Goal: Complete application form

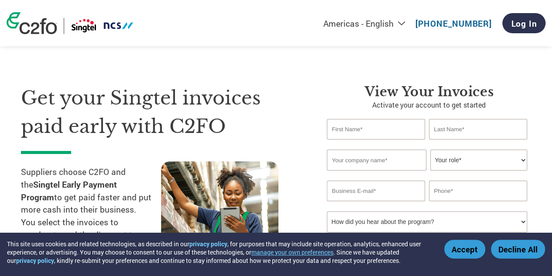
click at [319, 4] on div "Americas - English Américas - Español [GEOGRAPHIC_DATA] - Português [GEOGRAPHIC…" at bounding box center [276, 23] width 552 height 46
click at [382, 24] on select "Americas - English Américas - Español Américas - Português Amériques - Français…" at bounding box center [310, 23] width 202 height 11
click at [209, 18] on select "Americas - English Américas - Español Américas - Português Amériques - Français…" at bounding box center [310, 23] width 202 height 11
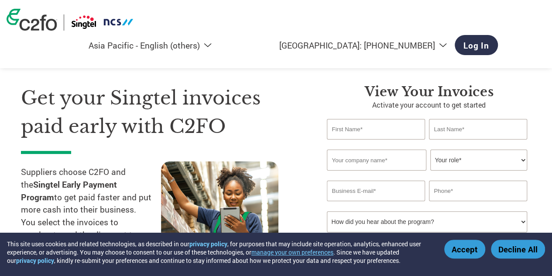
click at [217, 40] on select "Americas - English Américas - Español Américas - Português Amériques - Français…" at bounding box center [116, 45] width 202 height 11
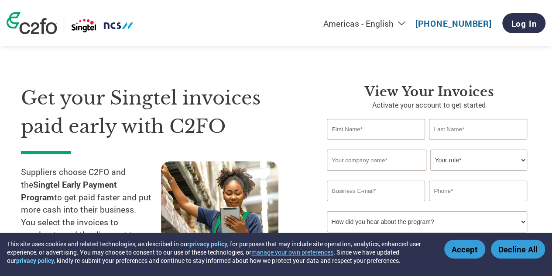
click at [309, 21] on select "Americas - English Américas - Español Américas - Português Amériques - Français…" at bounding box center [310, 23] width 202 height 11
click at [490, 70] on div "Get your Singtel invoices paid early with C2FO Suppliers choose C2FO and the Si…" at bounding box center [276, 165] width 510 height 232
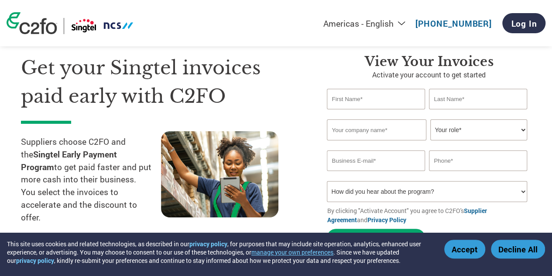
scroll to position [30, 0]
click at [510, 245] on button "Decline All" at bounding box center [518, 248] width 54 height 19
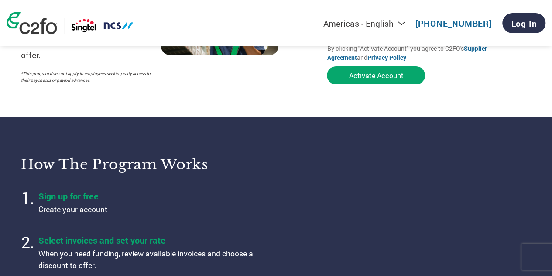
scroll to position [0, 0]
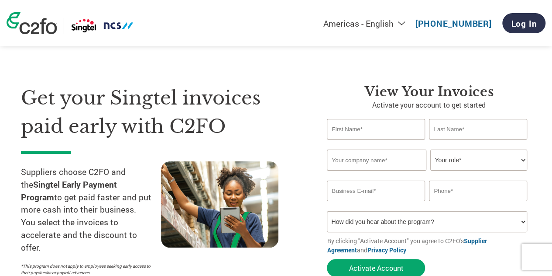
click at [364, 20] on select "Americas - English Américas - Español Américas - Português Amériques - Français…" at bounding box center [310, 23] width 202 height 11
click at [268, 18] on select "Americas - English Américas - Español Américas - Português Amériques - Français…" at bounding box center [310, 23] width 202 height 11
click at [368, 24] on select "Americas - English Américas - Español Américas - Português Amériques - Français…" at bounding box center [310, 23] width 202 height 11
click at [268, 18] on select "Americas - English Américas - Español Américas - Português Amériques - Français…" at bounding box center [310, 23] width 202 height 11
click at [360, 23] on select "Americas - English Américas - Español Américas - Português Amériques - Français…" at bounding box center [310, 23] width 202 height 11
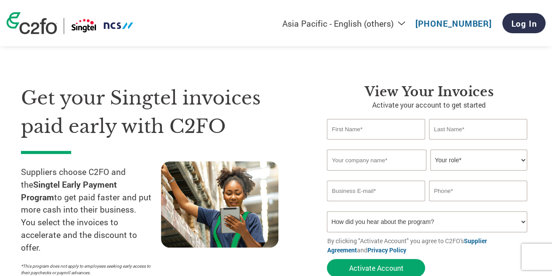
click at [209, 18] on select "Americas - English Américas - Español Américas - Português Amériques - Français…" at bounding box center [310, 23] width 202 height 11
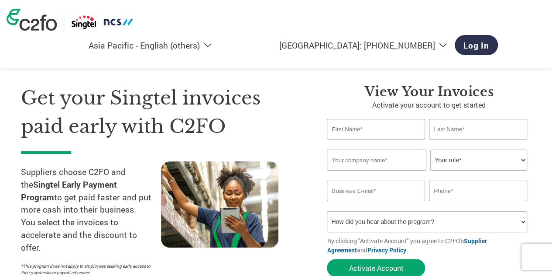
click at [437, 40] on select "Indonesia: +62 2130 208098 Thailand: +66 2460 6716 Malaysia: +60 11 1700 0685 S…" at bounding box center [338, 45] width 229 height 11
click at [217, 40] on select "Americas - English Américas - Español Américas - Português Amériques - Français…" at bounding box center [116, 45] width 202 height 11
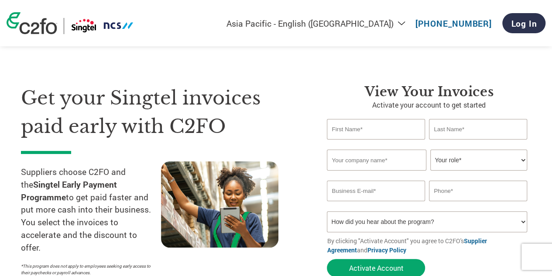
click at [349, 24] on select "Americas - English Américas - Español Américas - Português Amériques - Français…" at bounding box center [310, 23] width 202 height 11
select select "en-AP"
click at [209, 18] on select "Americas - English Américas - Español Américas - Português Amériques - Français…" at bounding box center [310, 23] width 202 height 11
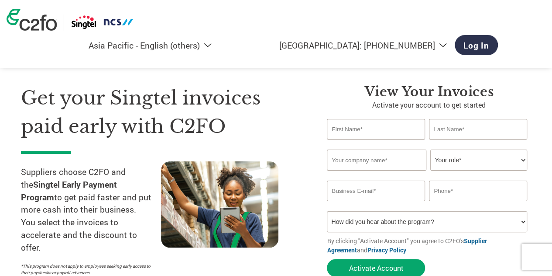
click at [453, 40] on select "Indonesia: +62 2130 208098 Thailand: +66 2460 6716 Malaysia: +60 11 1700 0685 S…" at bounding box center [338, 45] width 229 height 11
select select "sg"
click at [387, 126] on input "text" at bounding box center [376, 129] width 98 height 21
type input "Pang"
click at [453, 131] on input "text" at bounding box center [478, 129] width 98 height 21
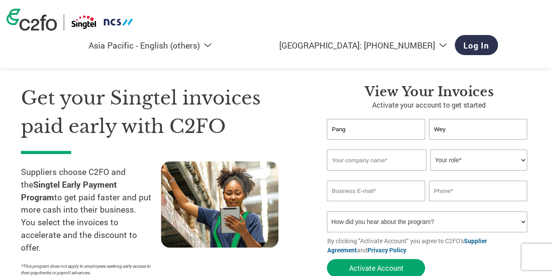
type input "Wey"
click at [388, 159] on input "text" at bounding box center [376, 159] width 99 height 21
type input "IX Technology"
click at [442, 163] on select "Your role* CFO Controller Credit Manager Finance Director Treasurer CEO Preside…" at bounding box center [478, 159] width 96 height 21
click at [551, 111] on section "Get your Singtel invoices paid early with C2FO Suppliers choose C2FO and the Si…" at bounding box center [276, 172] width 552 height 274
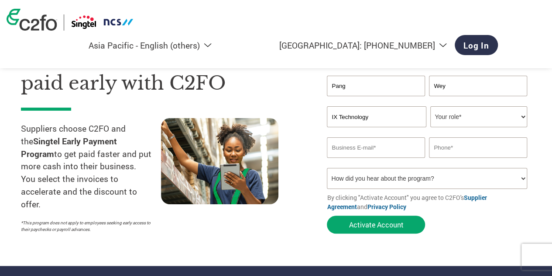
scroll to position [43, 0]
